Goal: Navigation & Orientation: Find specific page/section

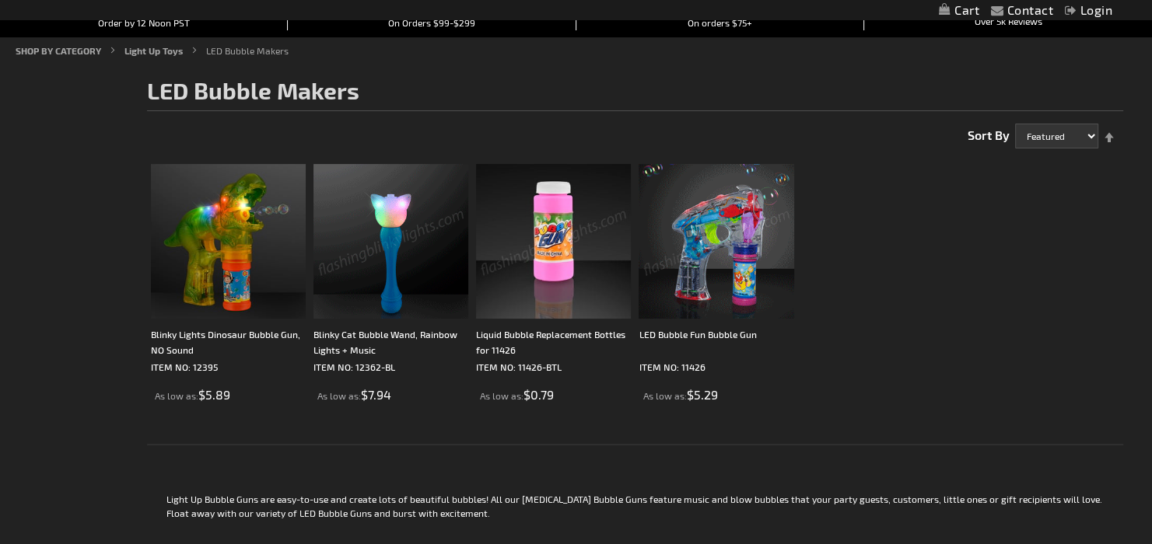
scroll to position [174, 0]
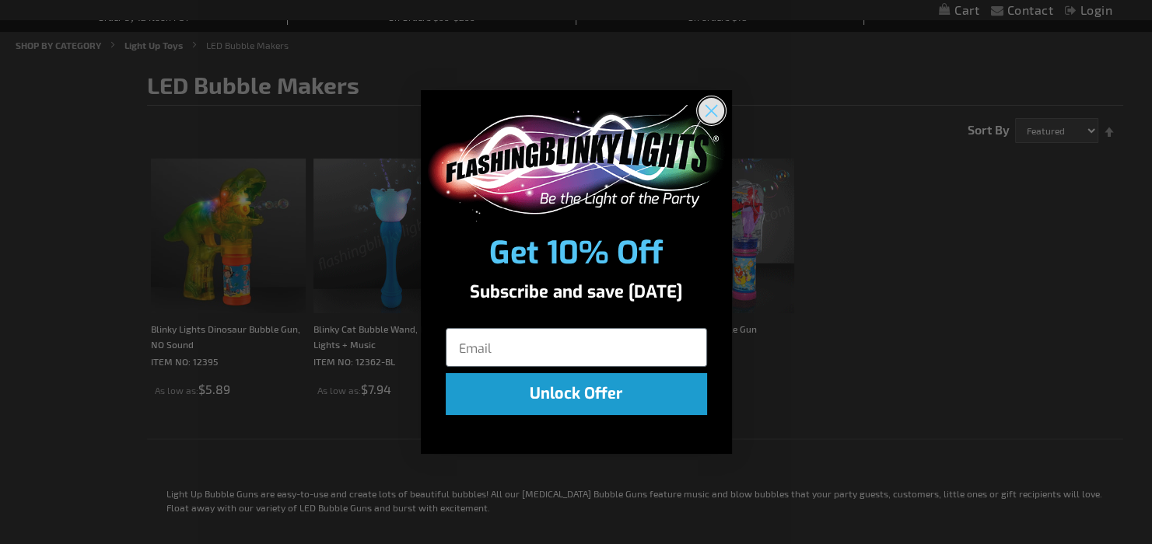
click at [700, 110] on circle "Close dialog" at bounding box center [711, 110] width 26 height 26
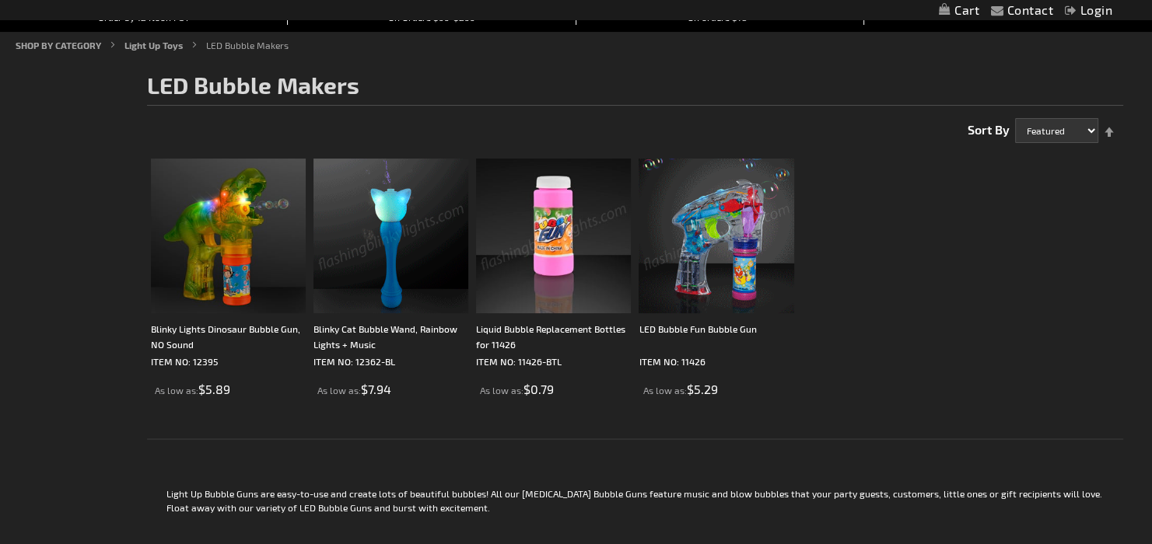
click at [720, 244] on img at bounding box center [716, 236] width 155 height 155
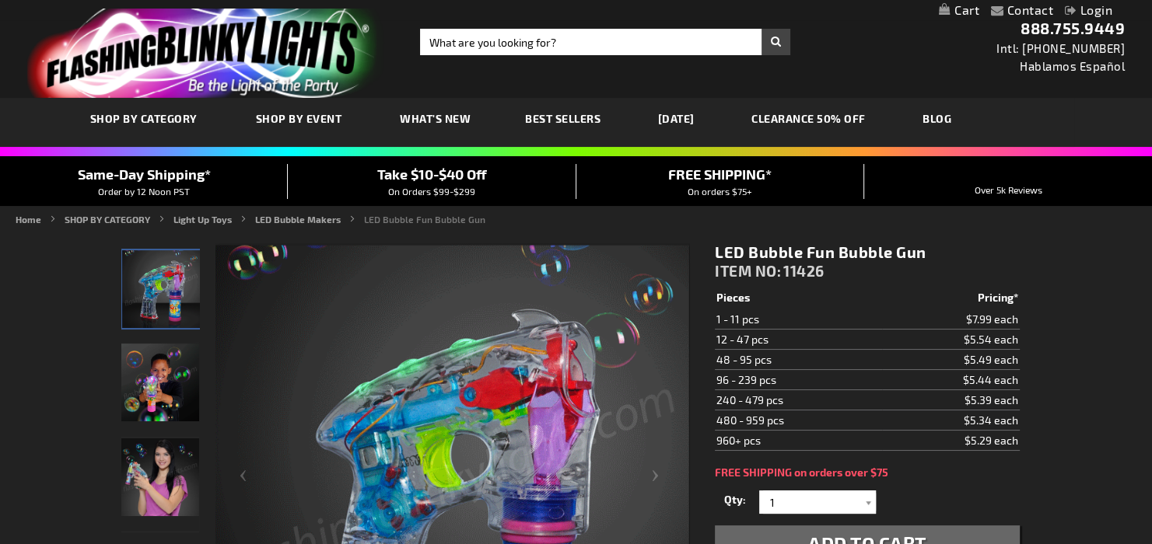
click at [537, 114] on span "Best Sellers" at bounding box center [562, 118] width 75 height 13
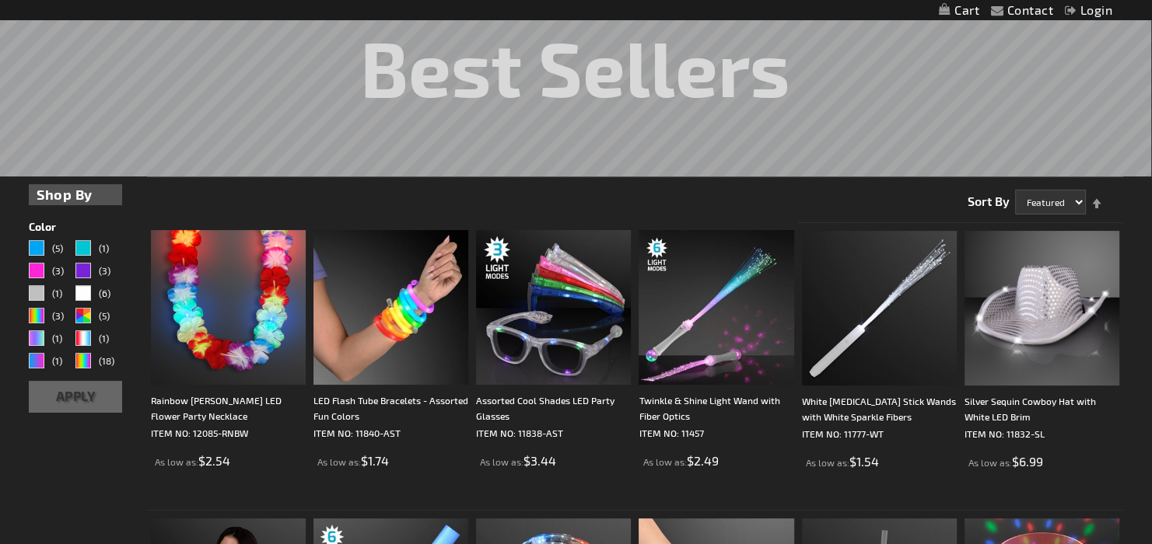
scroll to position [259, 0]
